Goal: Transaction & Acquisition: Purchase product/service

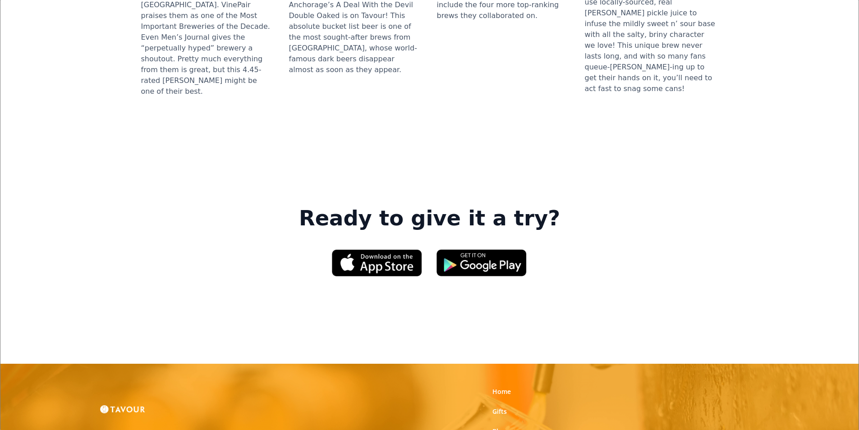
scroll to position [1263, 0]
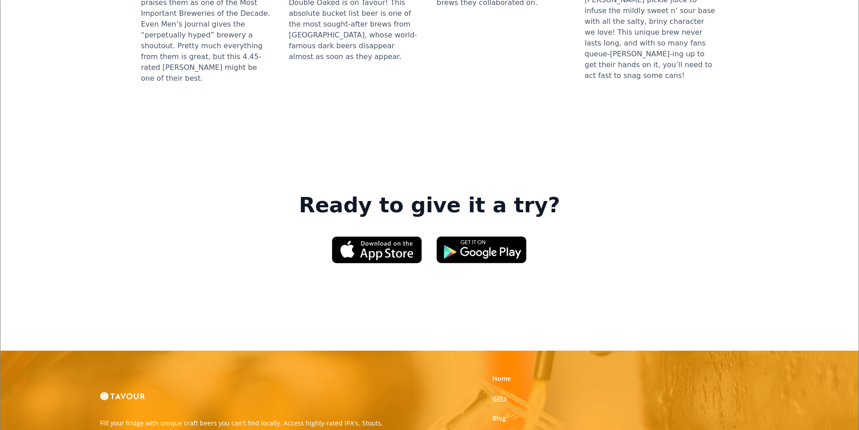
click at [504, 394] on link "Gifts" at bounding box center [500, 398] width 14 height 9
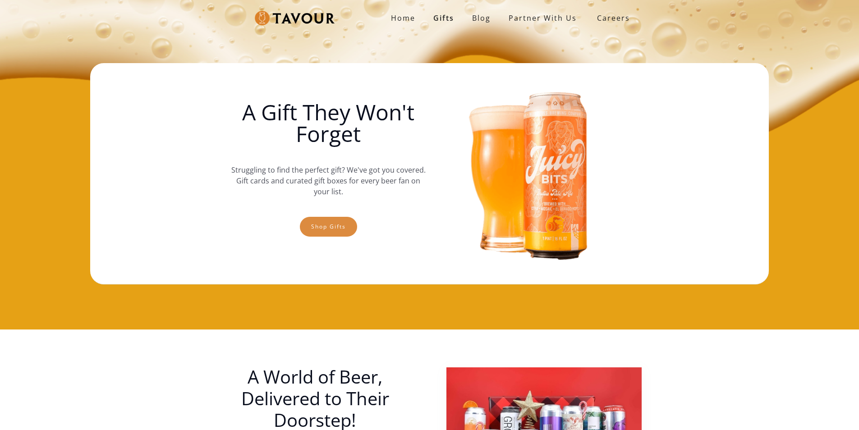
click at [308, 228] on link "Shop gifts" at bounding box center [328, 227] width 57 height 20
click at [350, 224] on link "Shop gifts" at bounding box center [328, 227] width 57 height 20
click at [339, 233] on link "Shop gifts" at bounding box center [328, 227] width 57 height 20
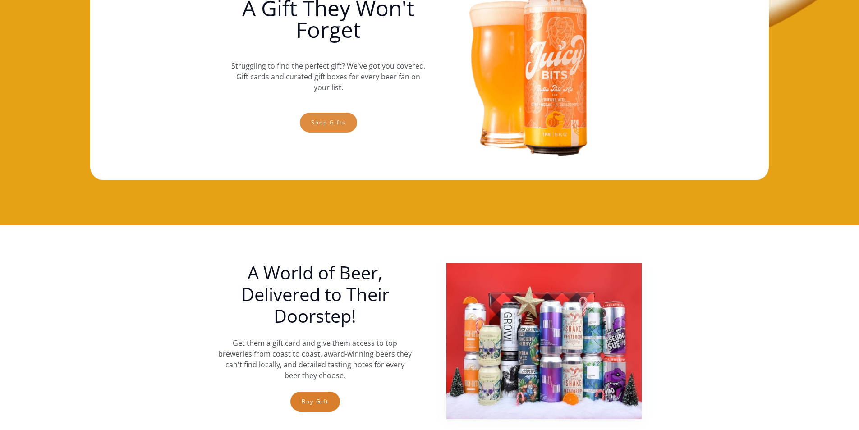
scroll to position [59, 0]
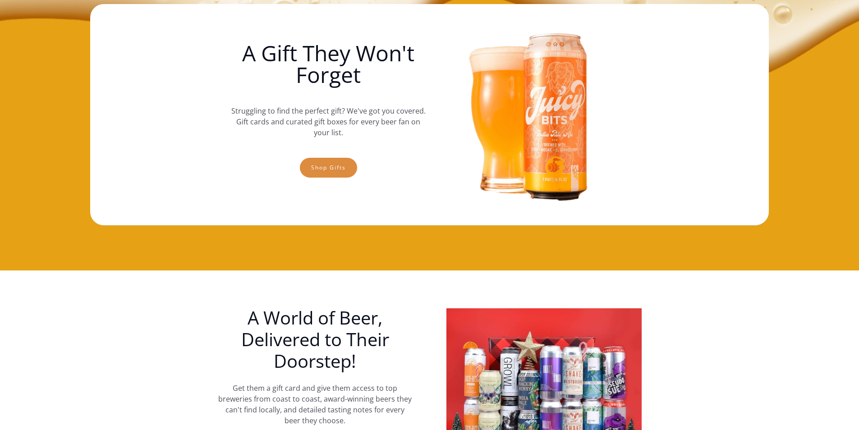
click at [317, 162] on link "Shop gifts" at bounding box center [328, 168] width 57 height 20
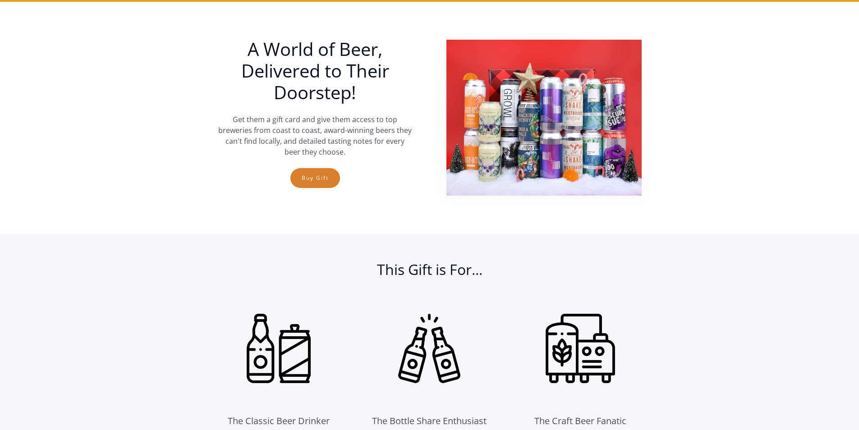
scroll to position [330, 0]
